Goal: Information Seeking & Learning: Learn about a topic

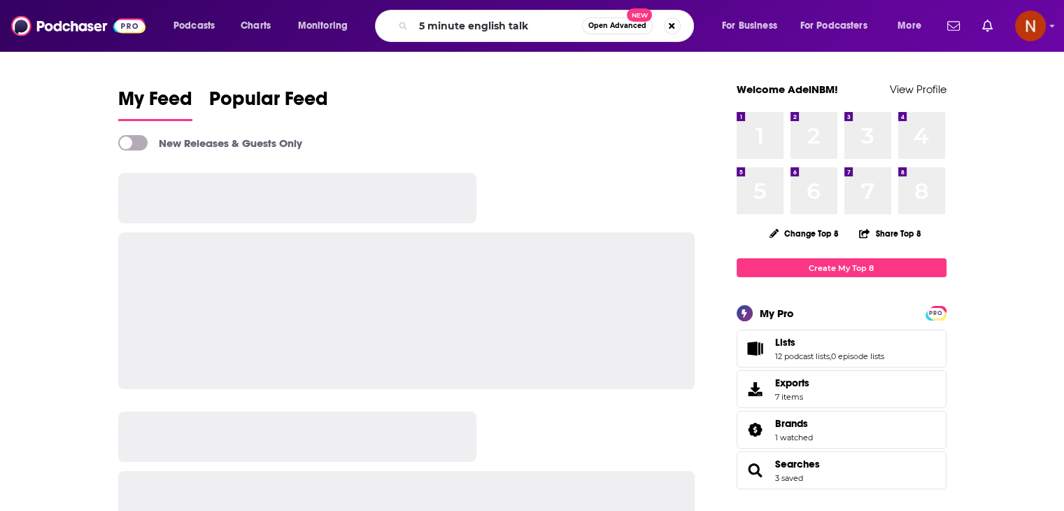
type input "5 minute english talk"
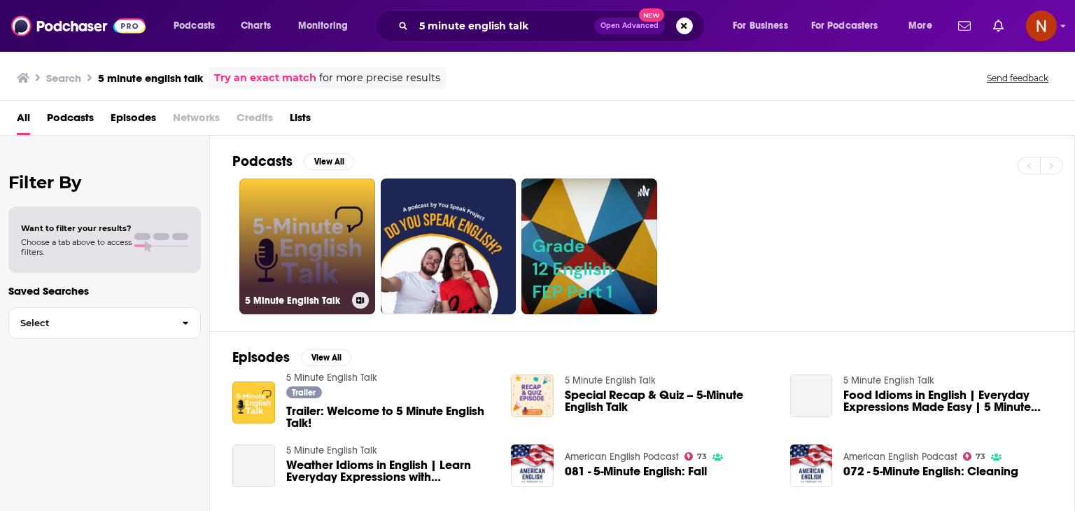
click at [306, 214] on link "5 Minute English Talk" at bounding box center [307, 246] width 136 height 136
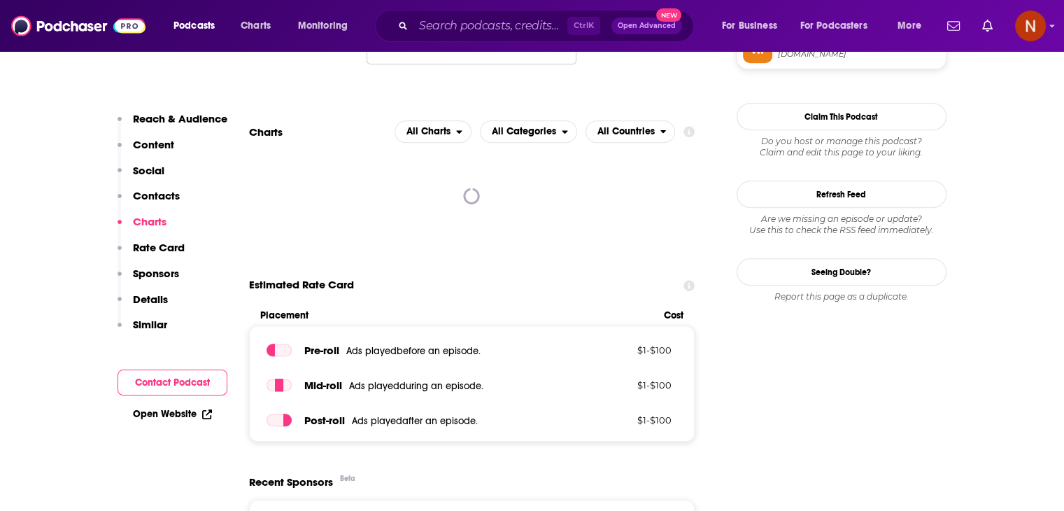
scroll to position [1226, 0]
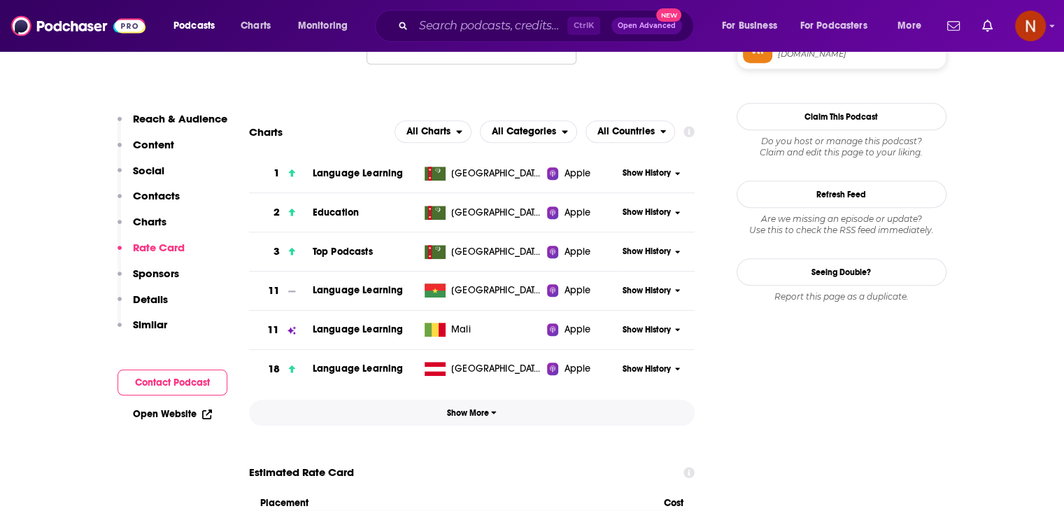
click at [462, 415] on span "Show More" at bounding box center [472, 413] width 50 height 10
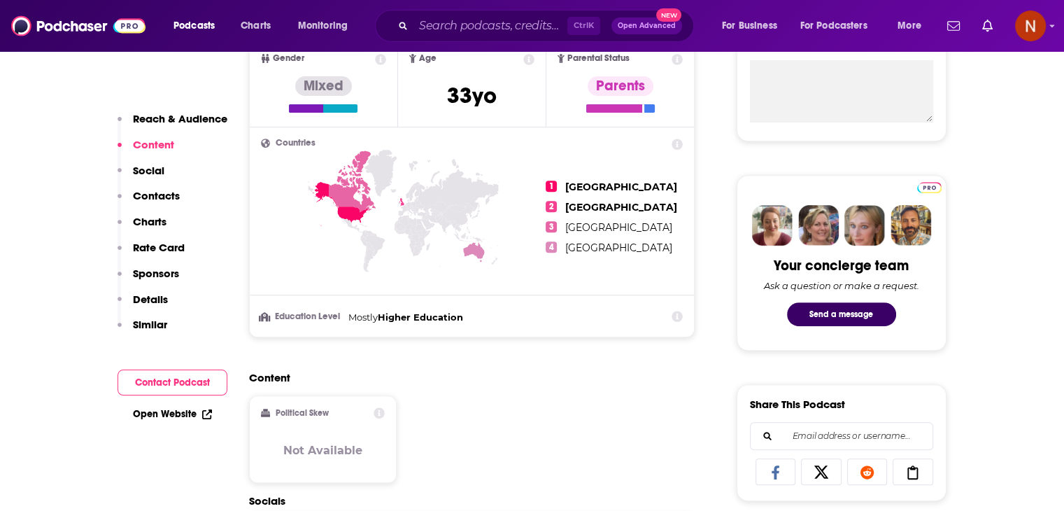
scroll to position [254, 0]
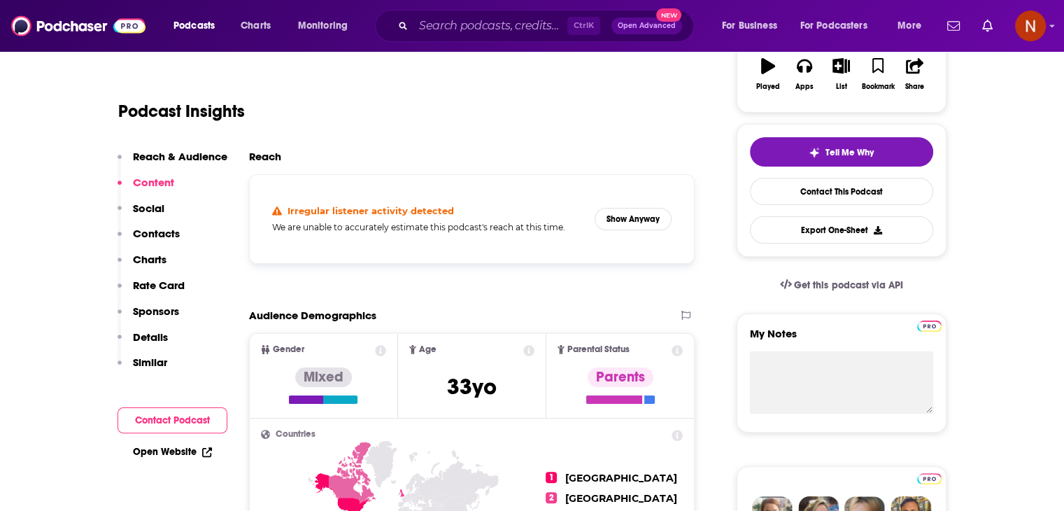
click at [444, 45] on div "Podcasts Charts Monitoring Ctrl K Open Advanced New For Business For Podcasters…" at bounding box center [532, 26] width 1064 height 52
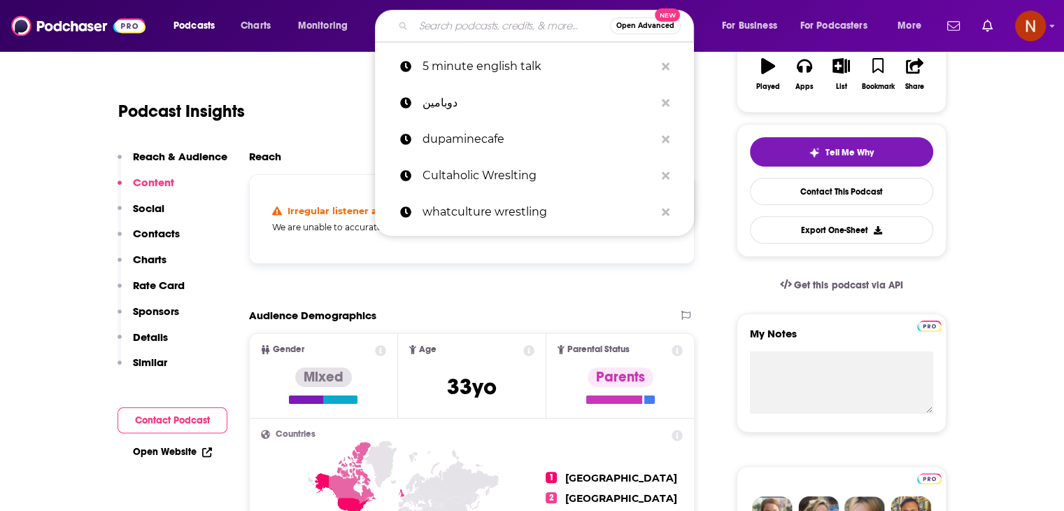
click at [445, 36] on input "Search podcasts, credits, & more..." at bounding box center [511, 26] width 197 height 22
click at [663, 66] on icon "Search podcasts, credits, & more..." at bounding box center [666, 66] width 8 height 8
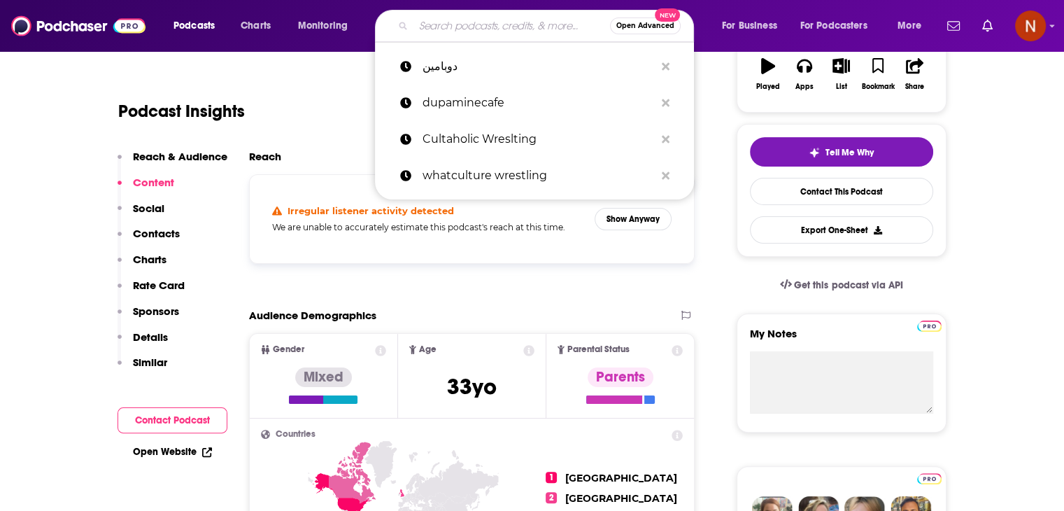
click at [522, 34] on input "Search podcasts, credits, & more..." at bounding box center [511, 26] width 197 height 22
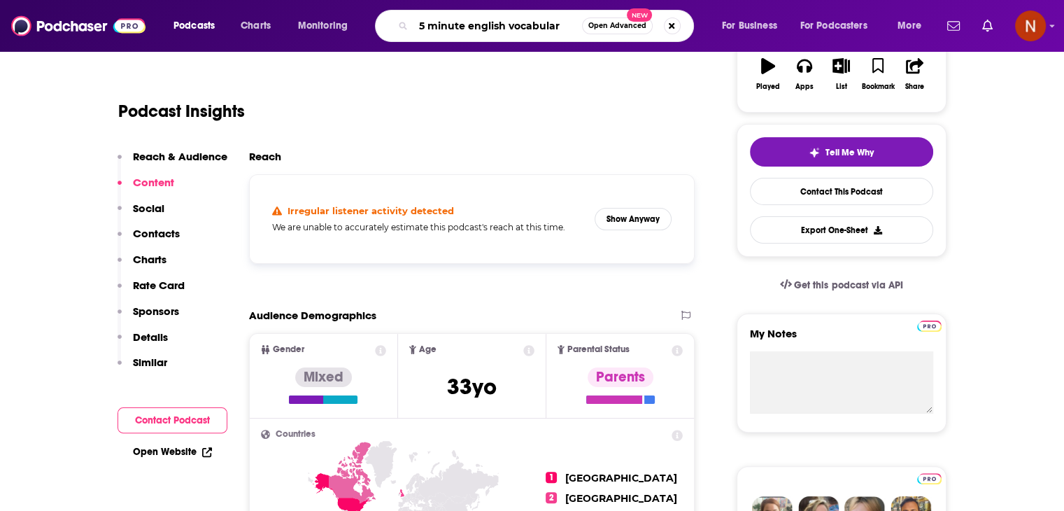
type input "5 minute english vocabulary"
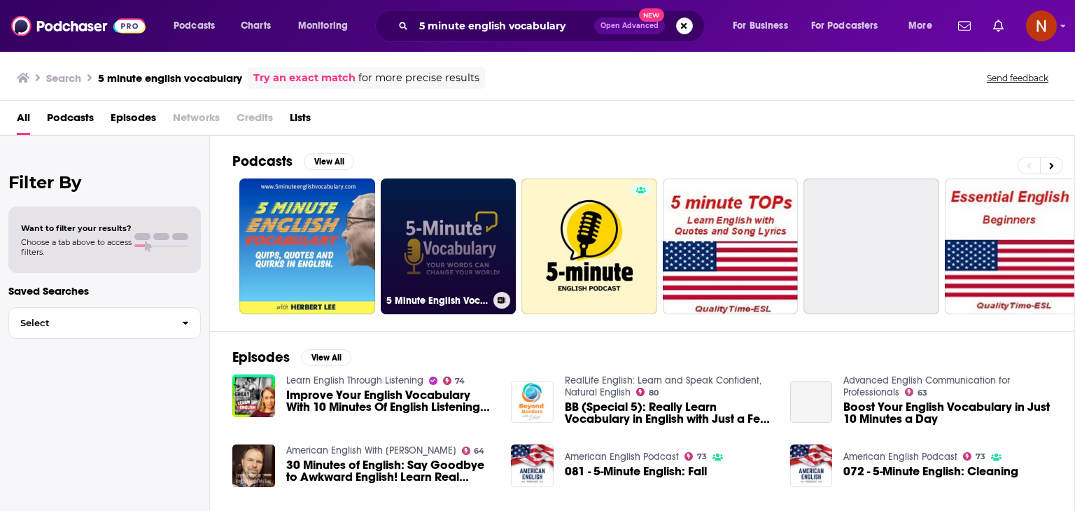
click at [439, 235] on link "5 Minute English Vocabulary Show" at bounding box center [449, 246] width 136 height 136
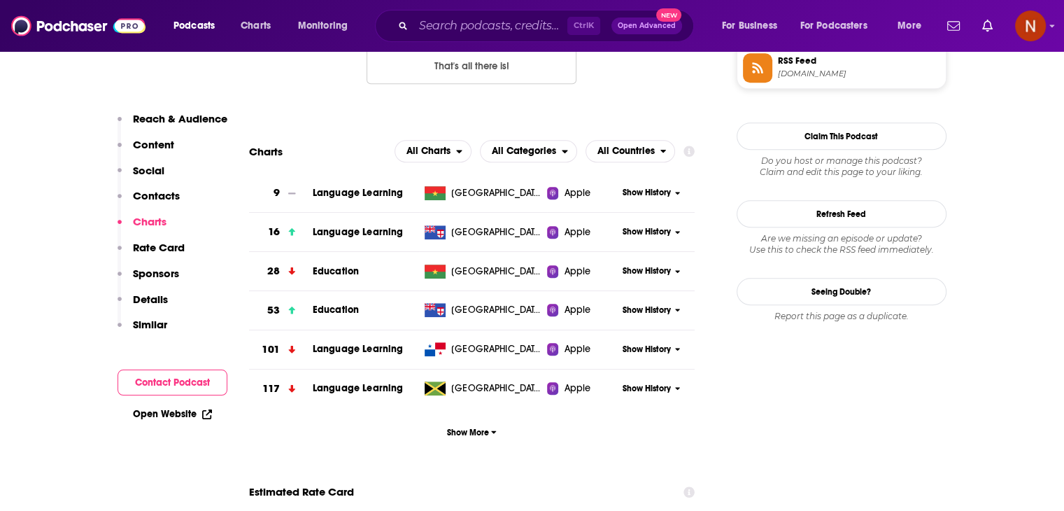
scroll to position [1212, 0]
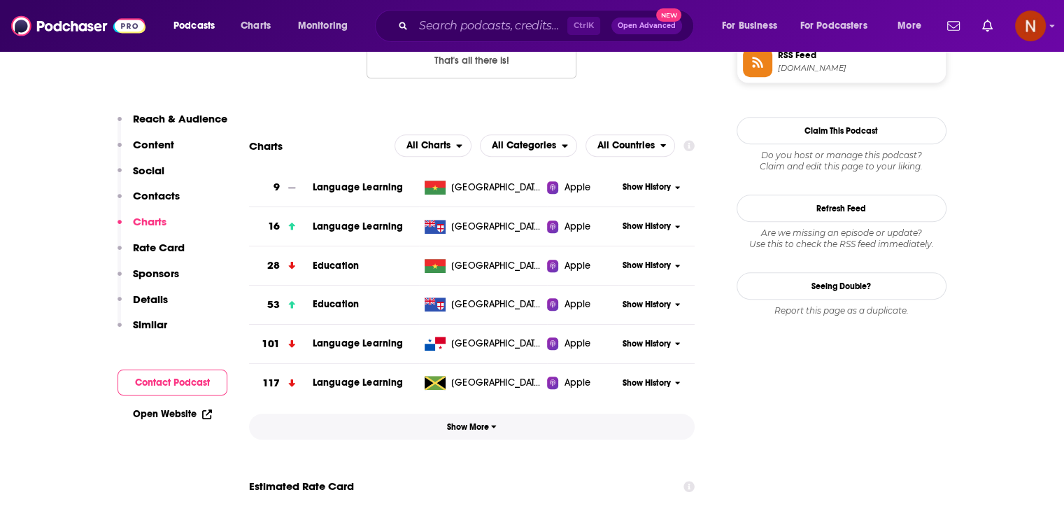
click at [481, 426] on span "Show More" at bounding box center [472, 427] width 50 height 10
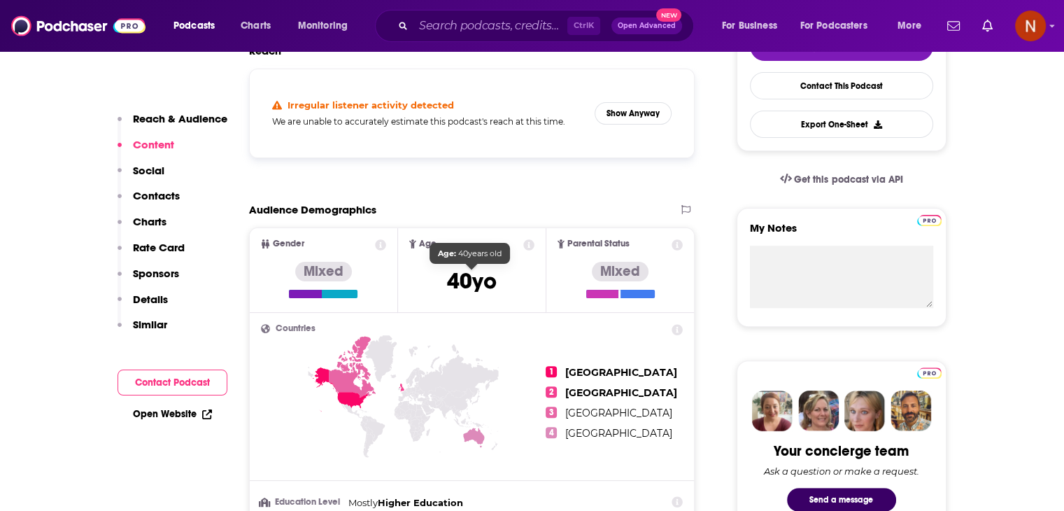
scroll to position [330, 0]
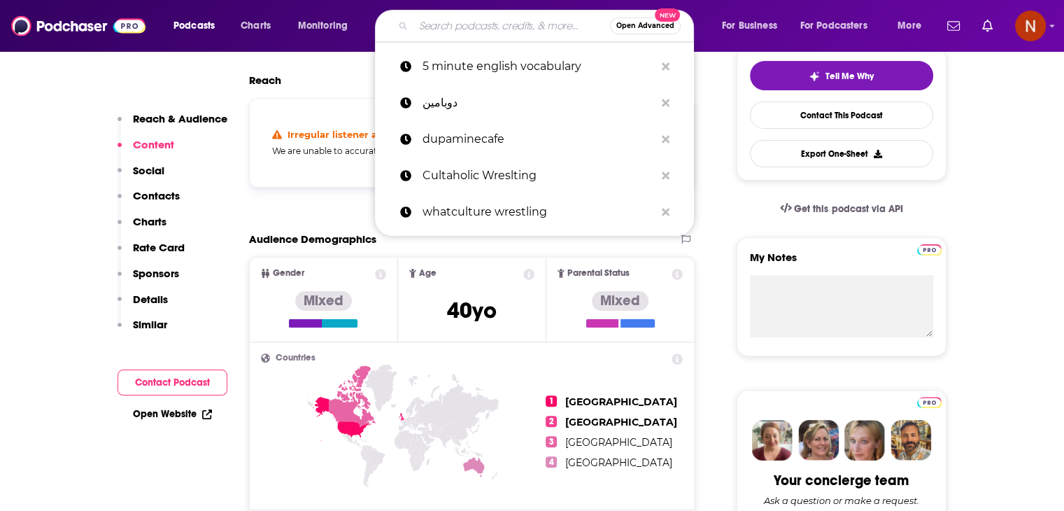
click at [460, 25] on input "Search podcasts, credits, & more..." at bounding box center [511, 26] width 197 height 22
click at [660, 60] on button "Search podcasts, credits, & more..." at bounding box center [666, 67] width 22 height 26
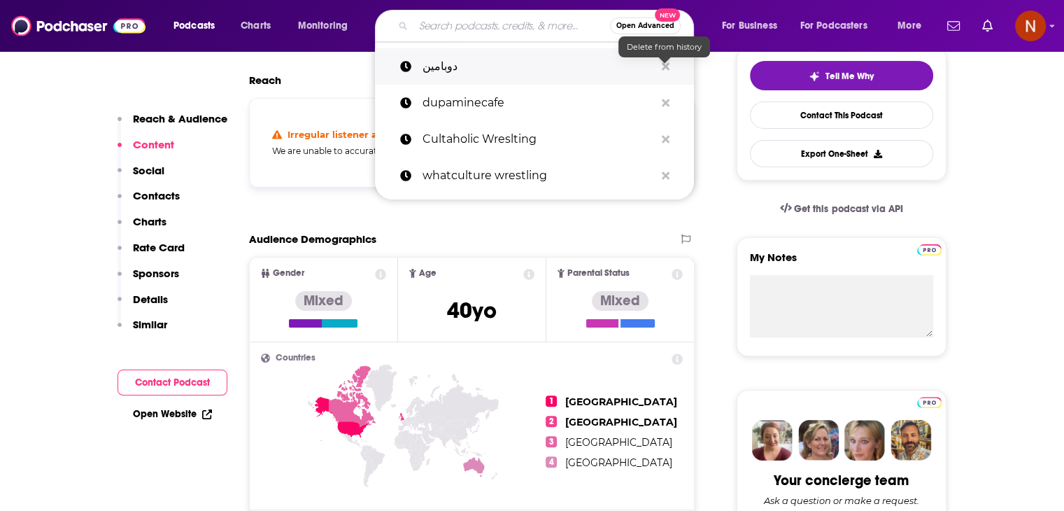
click at [664, 65] on icon "Search podcasts, credits, & more..." at bounding box center [666, 66] width 8 height 8
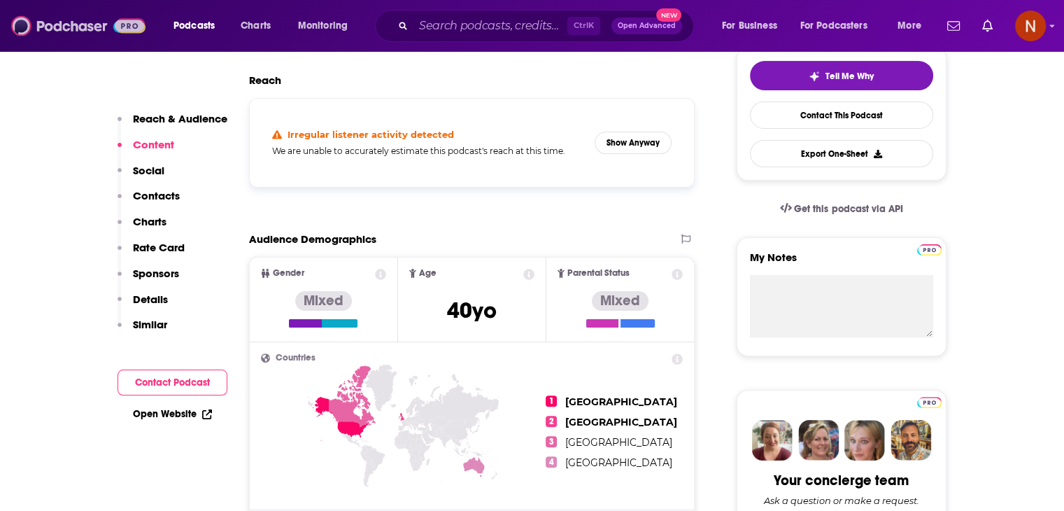
click at [60, 23] on img at bounding box center [78, 26] width 134 height 27
